Goal: Information Seeking & Learning: Check status

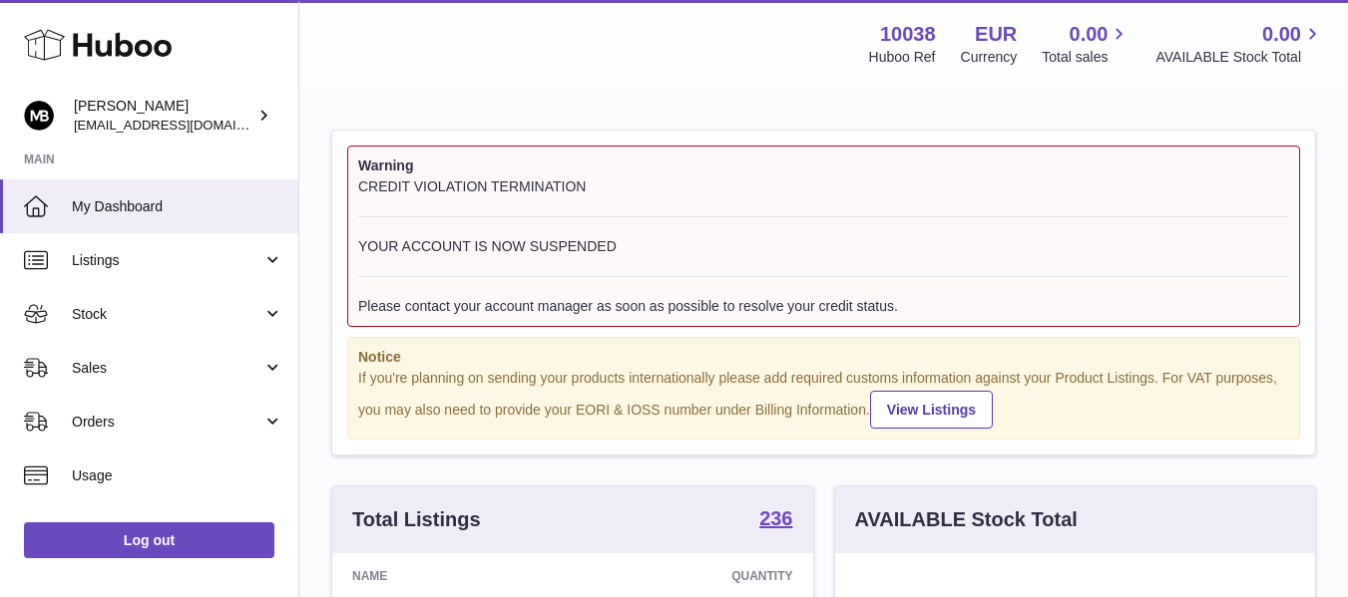
scroll to position [997151, 996981]
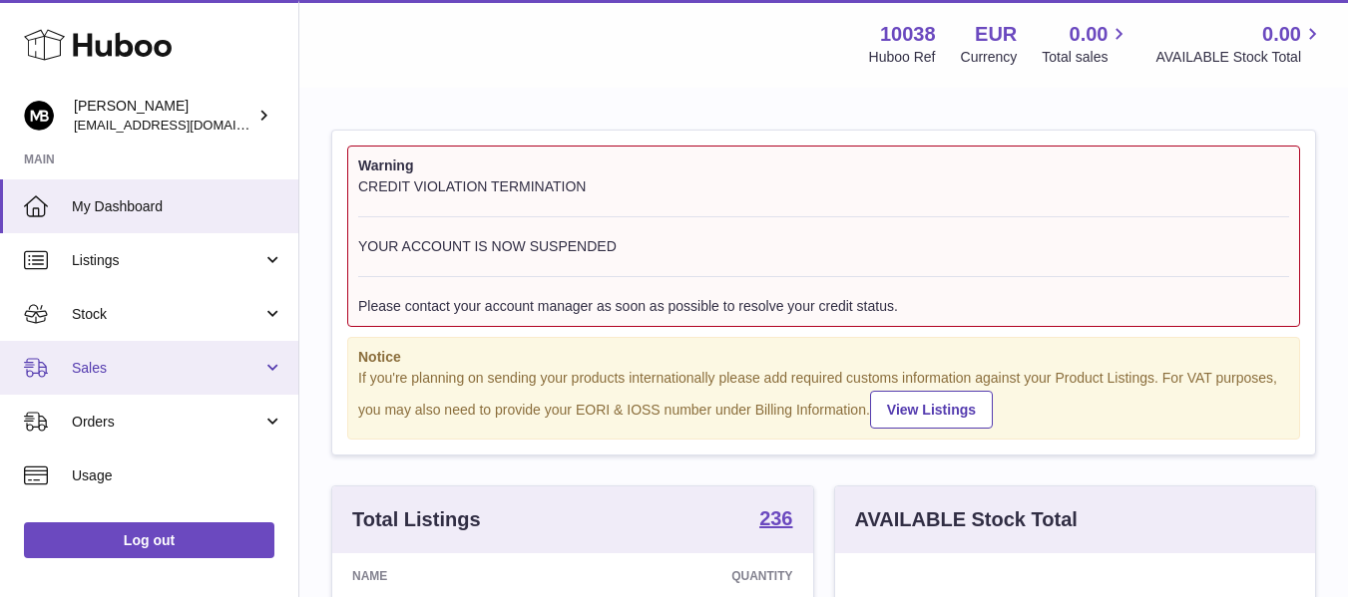
click at [76, 375] on span "Sales" at bounding box center [167, 368] width 191 height 19
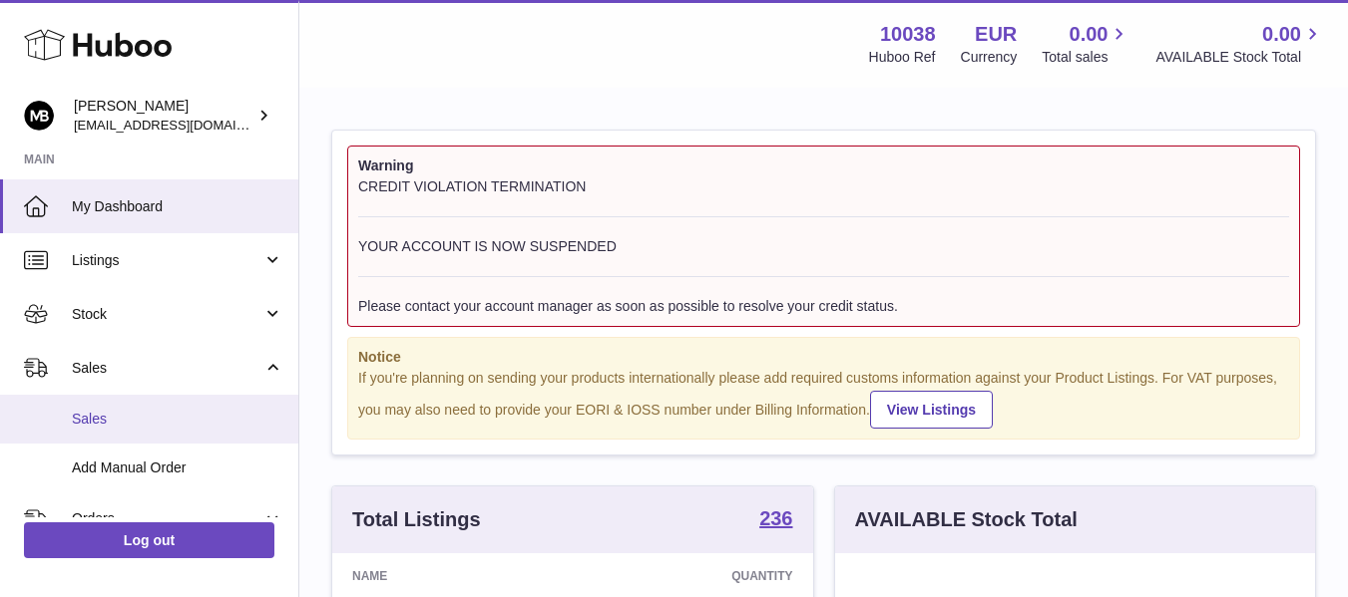
click at [79, 405] on link "Sales" at bounding box center [149, 419] width 298 height 49
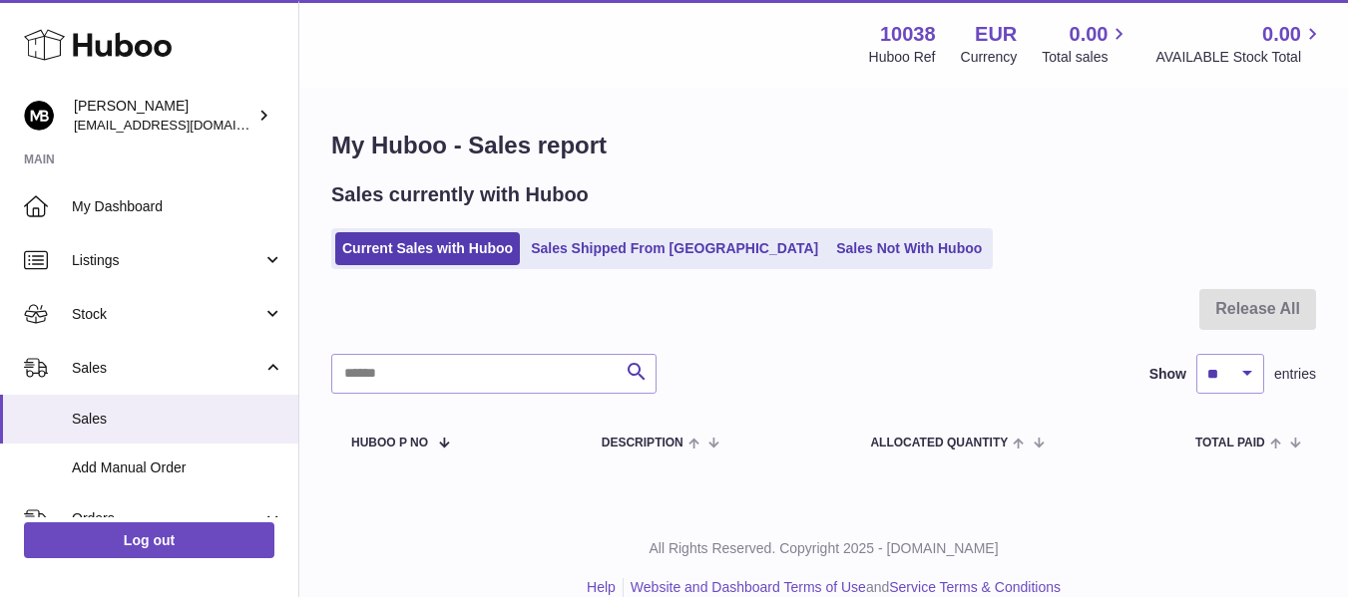
click at [566, 64] on div "Menu Huboo 10038 Huboo Ref EUR Currency 0.00 Total sales 0.00 AVAILABLE Stock T…" at bounding box center [823, 44] width 1000 height 46
click at [605, 52] on div "Menu Huboo 10038 Huboo Ref EUR Currency 0.00 Total sales 0.00 AVAILABLE Stock T…" at bounding box center [823, 44] width 1000 height 46
click at [698, 92] on div "My Huboo - Sales report Sales currently with Huboo Current Sales with Huboo Sal…" at bounding box center [823, 300] width 1048 height 420
